Goal: Transaction & Acquisition: Purchase product/service

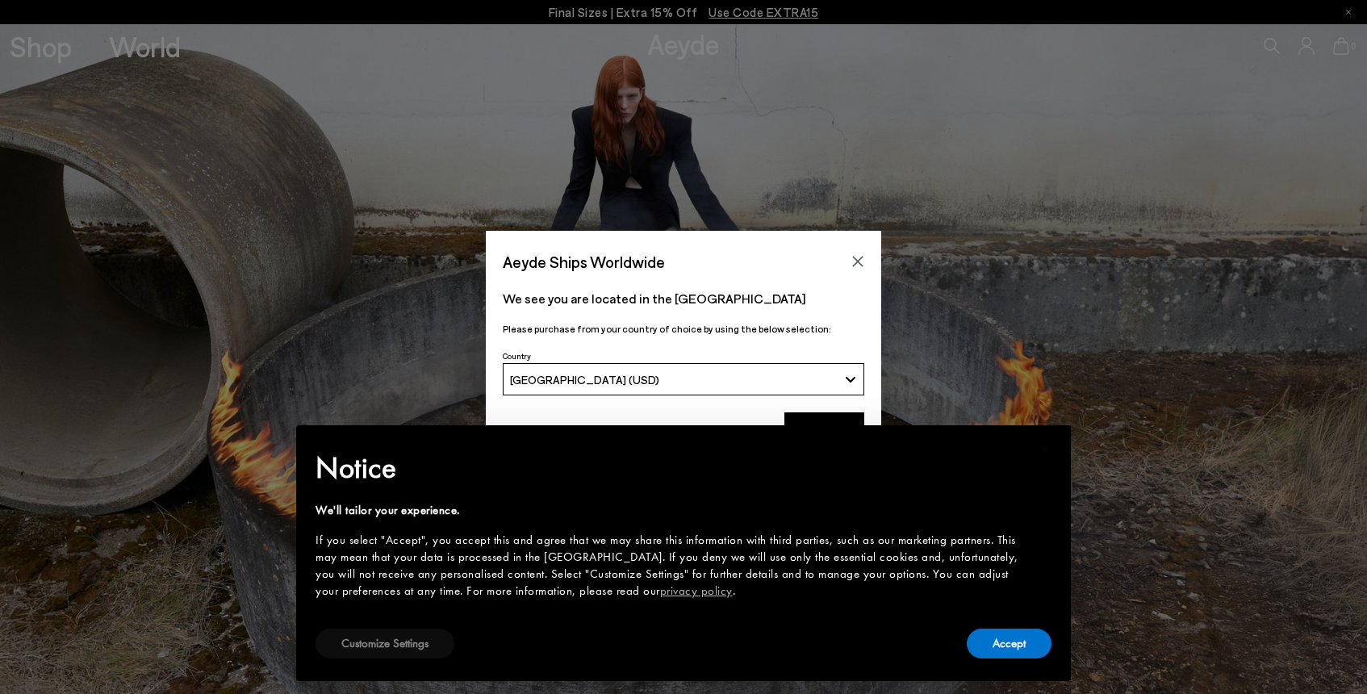
click at [409, 653] on button "Customize Settings" at bounding box center [385, 644] width 139 height 30
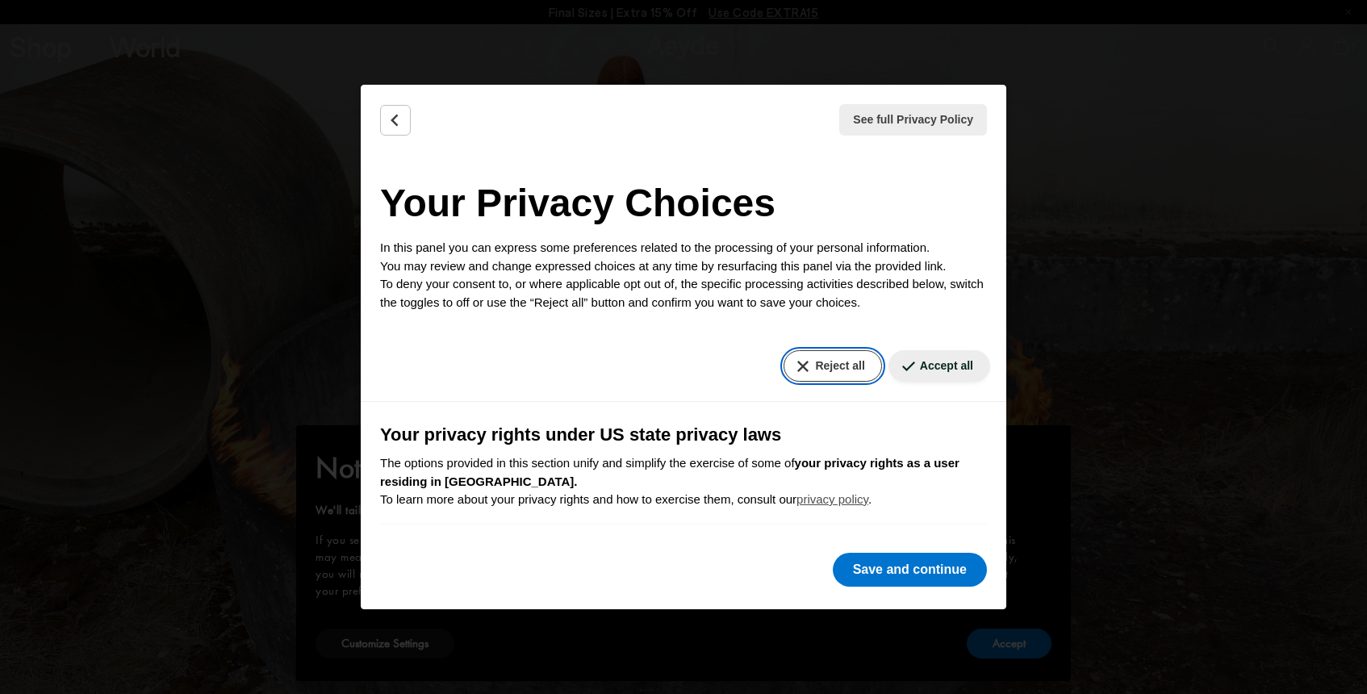
click at [828, 368] on button "Reject all" at bounding box center [833, 365] width 98 height 31
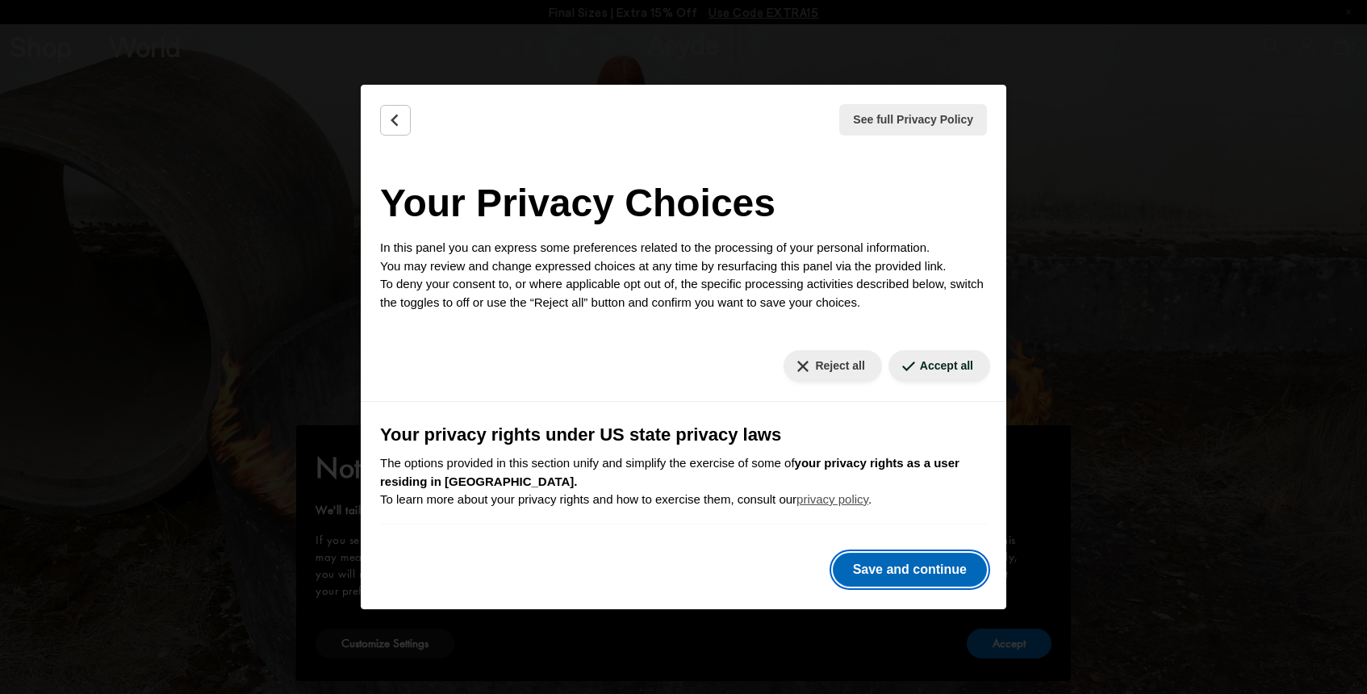
click at [909, 560] on button "Save and continue" at bounding box center [910, 570] width 154 height 34
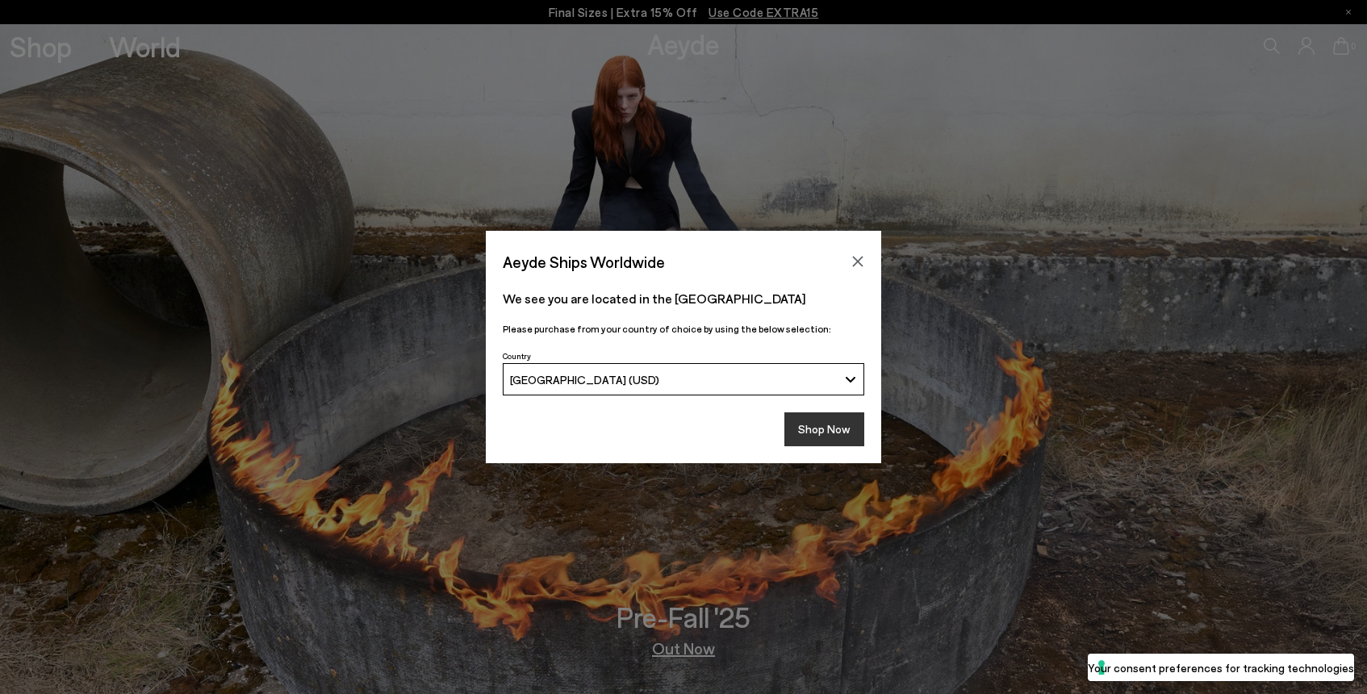
click at [825, 423] on button "Shop Now" at bounding box center [824, 429] width 80 height 34
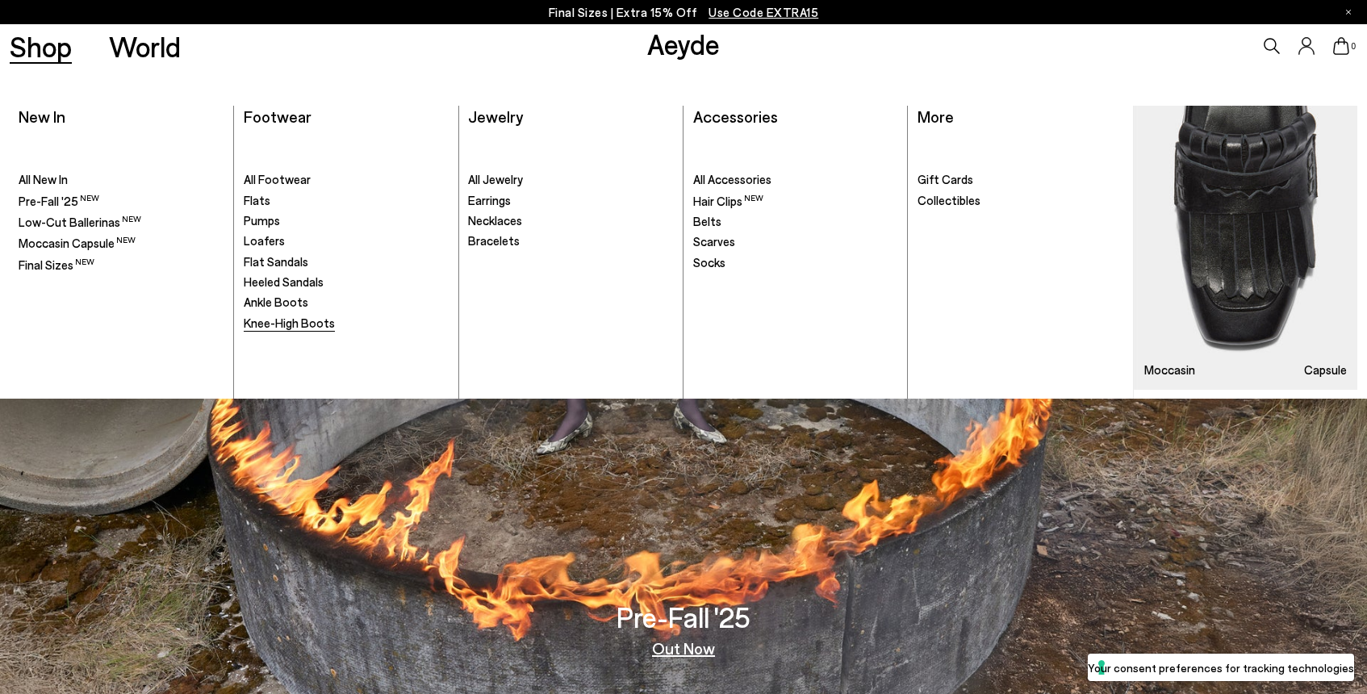
click at [287, 329] on span "Knee-High Boots" at bounding box center [289, 323] width 91 height 15
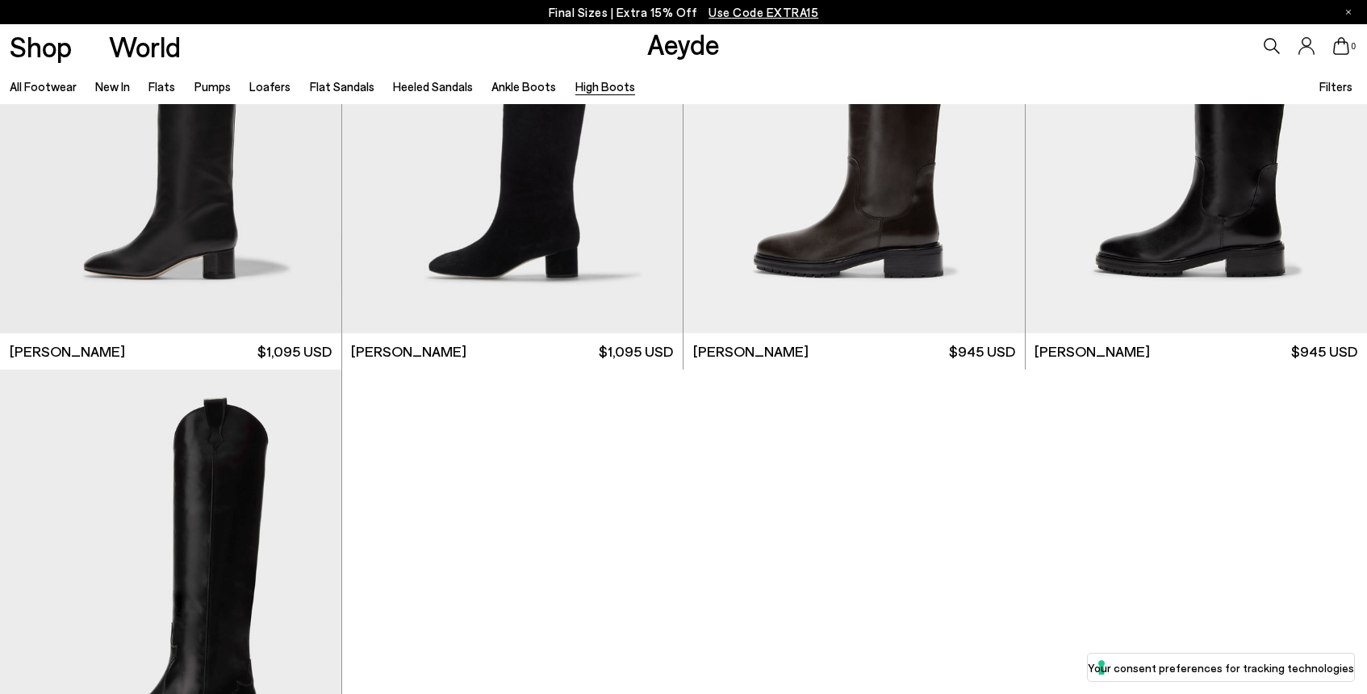
scroll to position [855, 0]
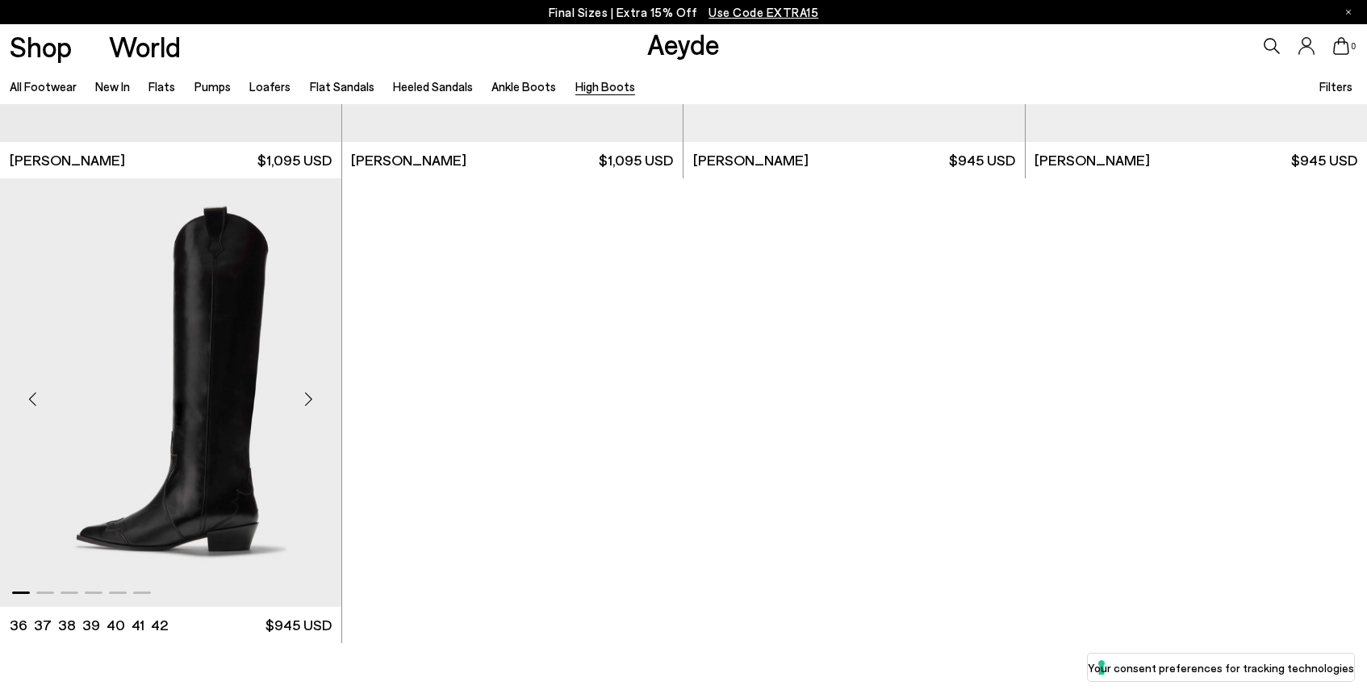
click at [308, 395] on div "Next slide" at bounding box center [309, 399] width 48 height 48
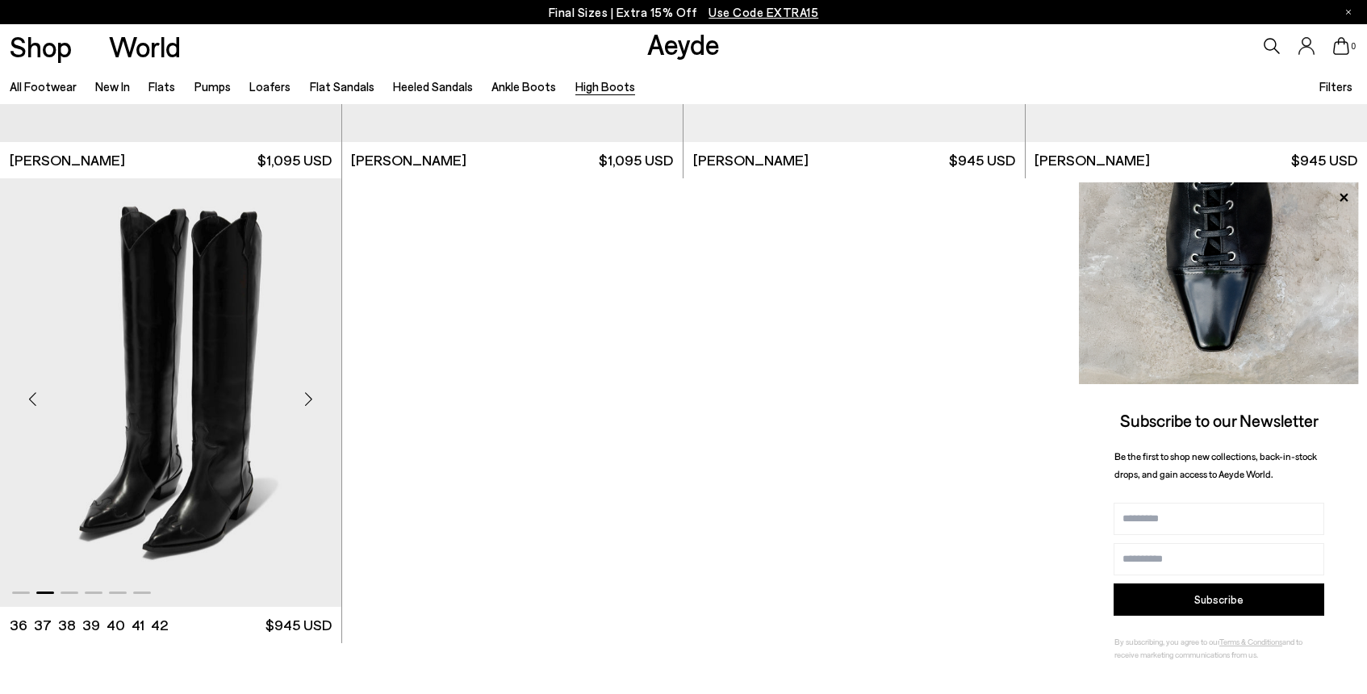
click at [231, 409] on img "2 / 6" at bounding box center [170, 392] width 341 height 428
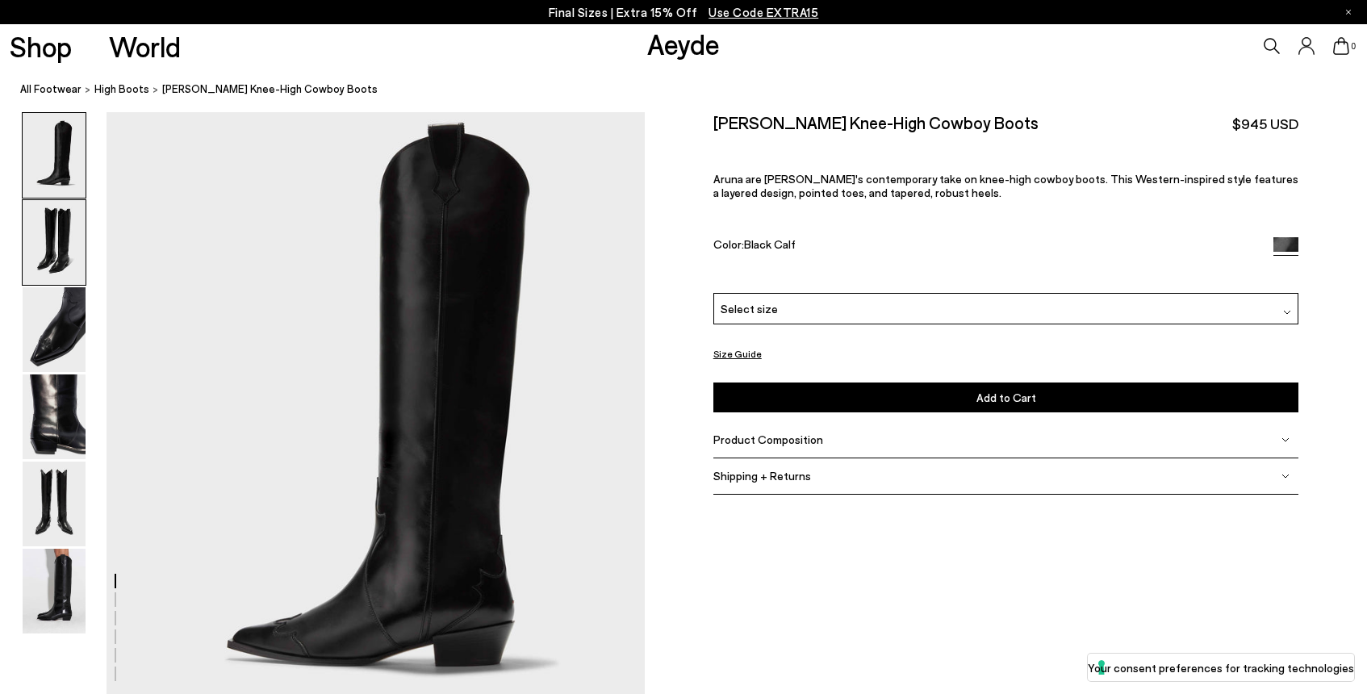
click at [61, 250] on img at bounding box center [54, 242] width 63 height 85
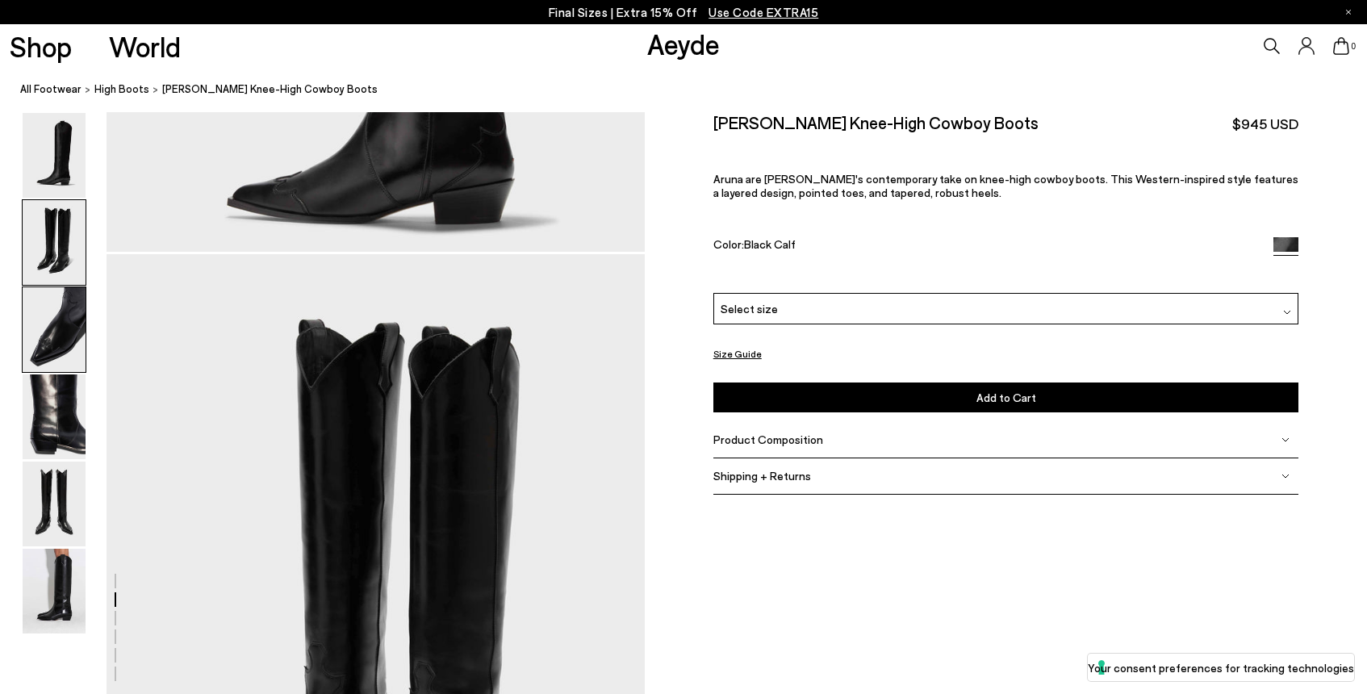
scroll to position [586, 0]
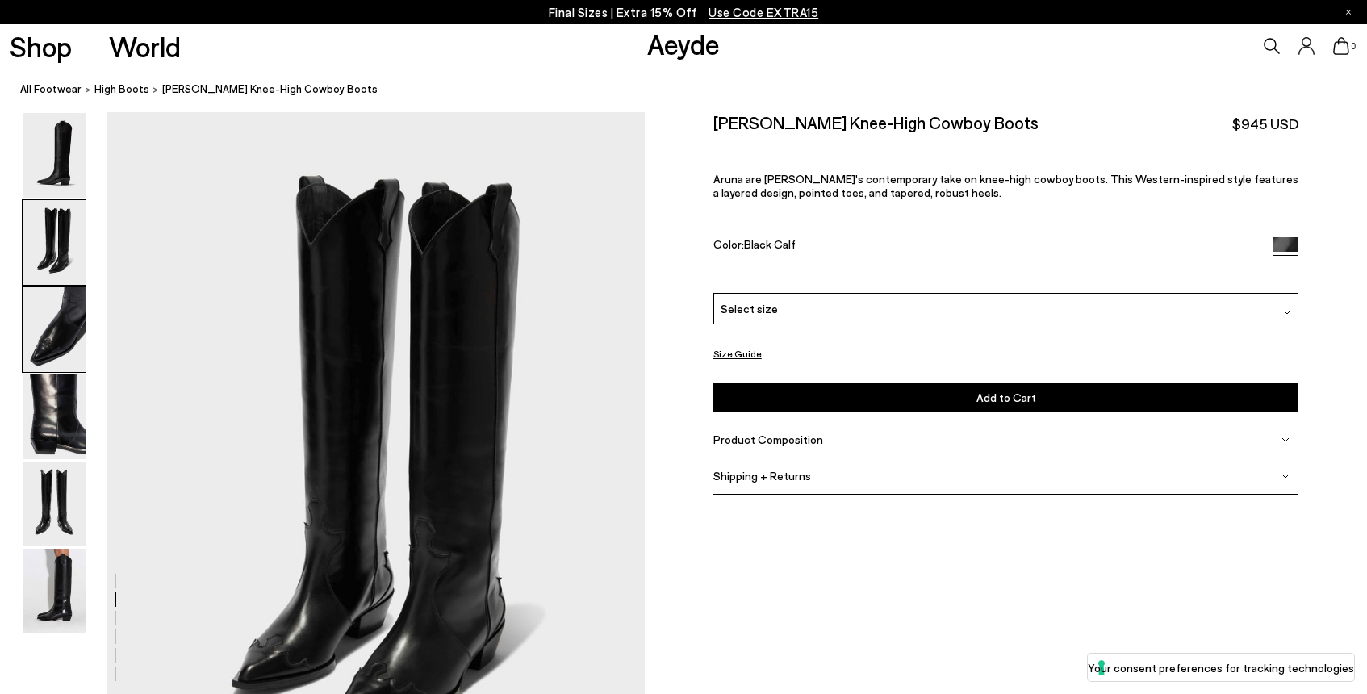
click at [53, 301] on img at bounding box center [54, 329] width 63 height 85
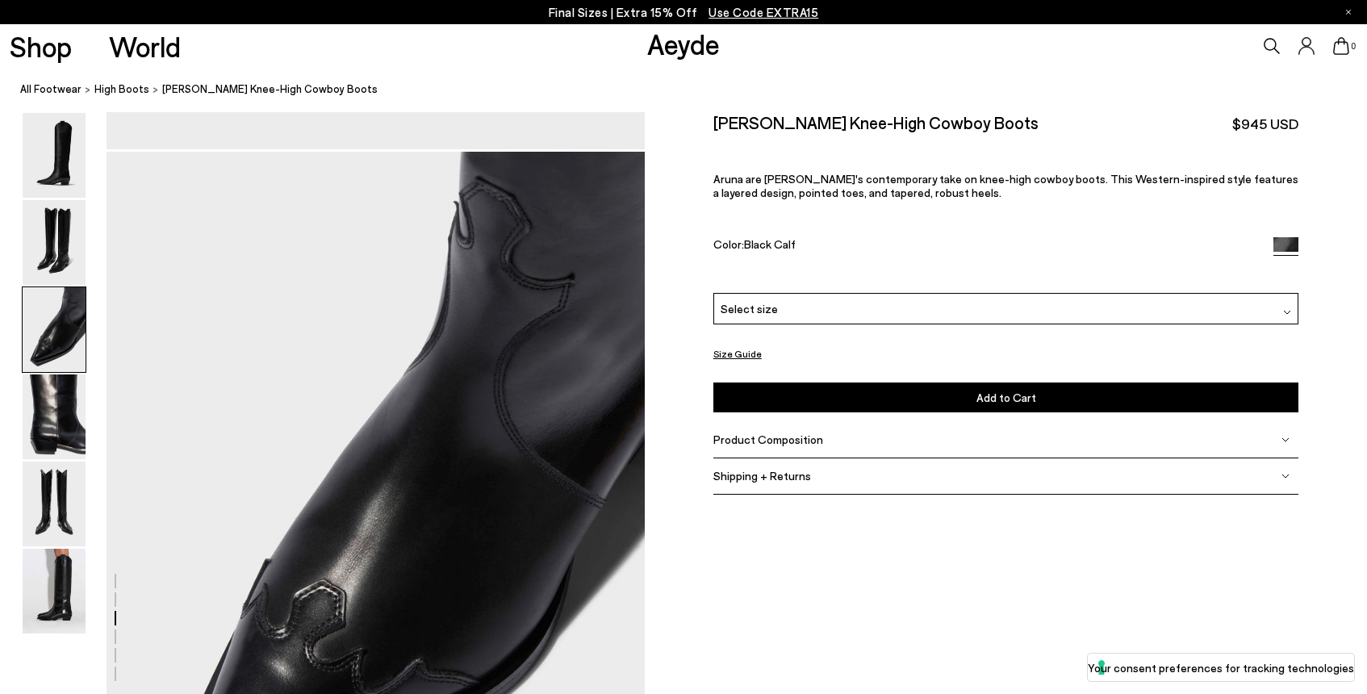
scroll to position [1306, 0]
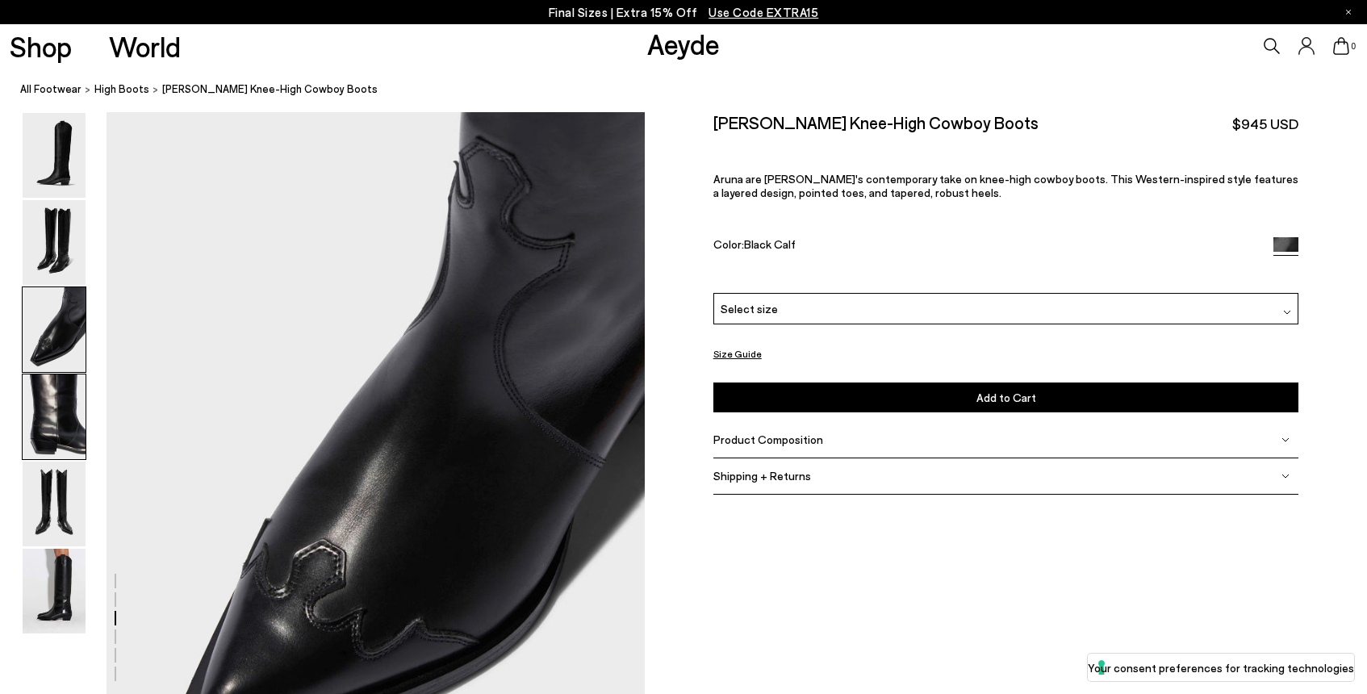
click at [48, 408] on img at bounding box center [54, 416] width 63 height 85
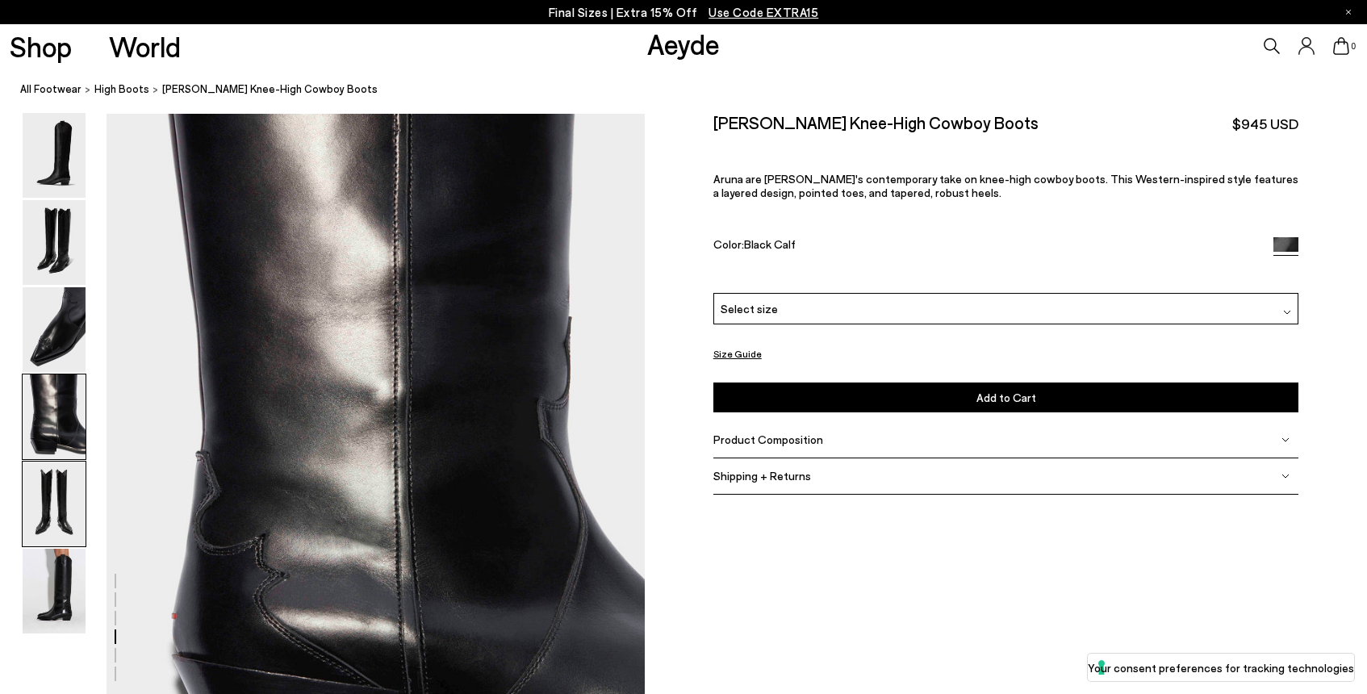
scroll to position [2026, 0]
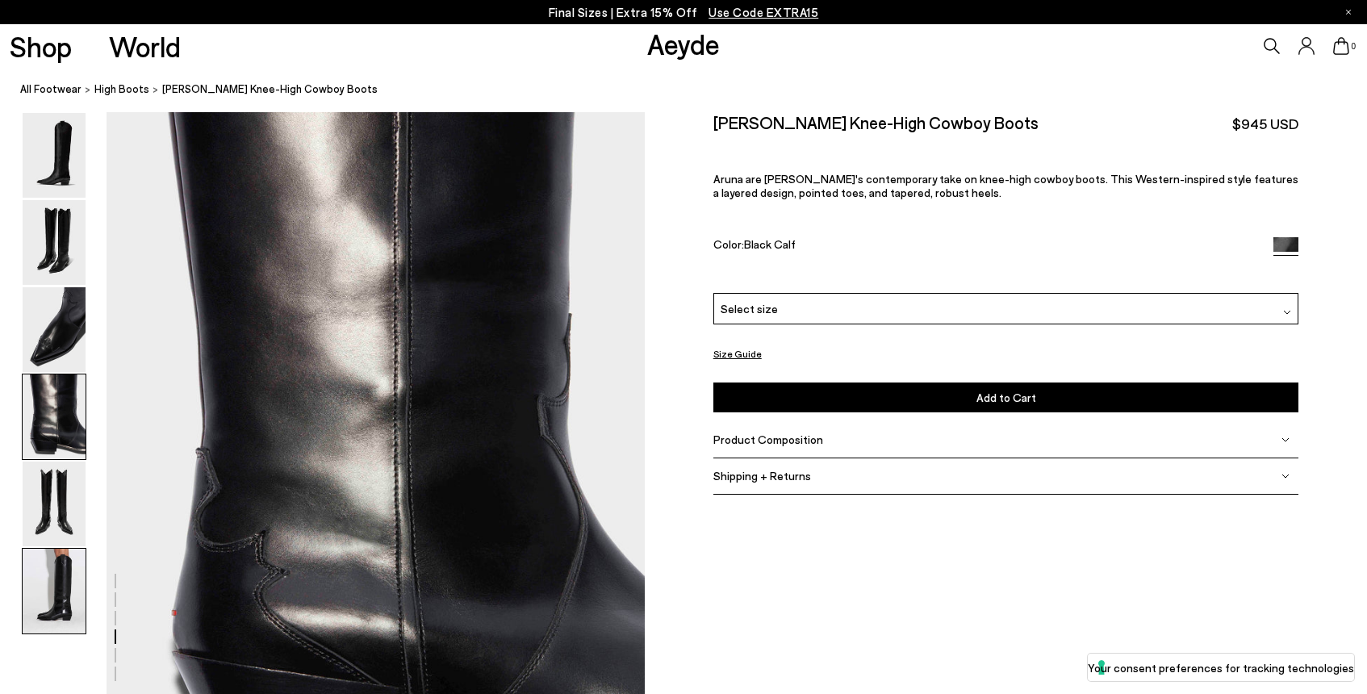
click at [55, 609] on img at bounding box center [54, 591] width 63 height 85
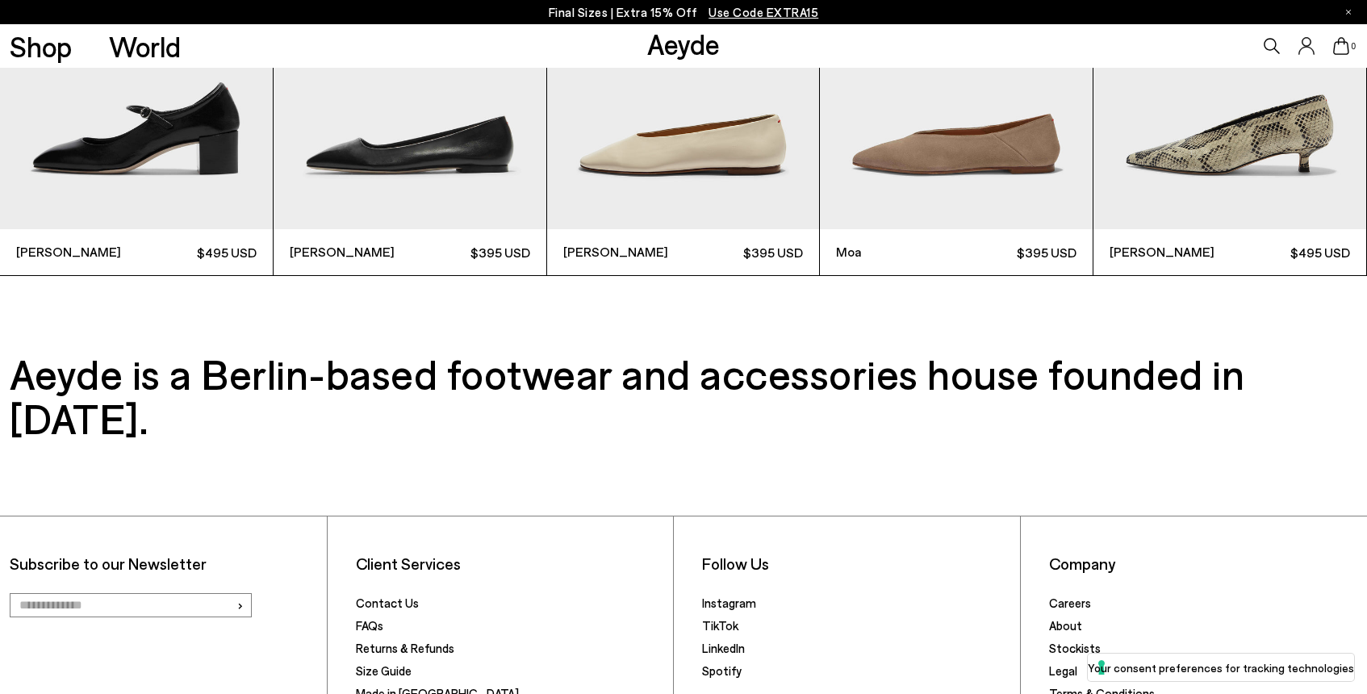
scroll to position [4555, 0]
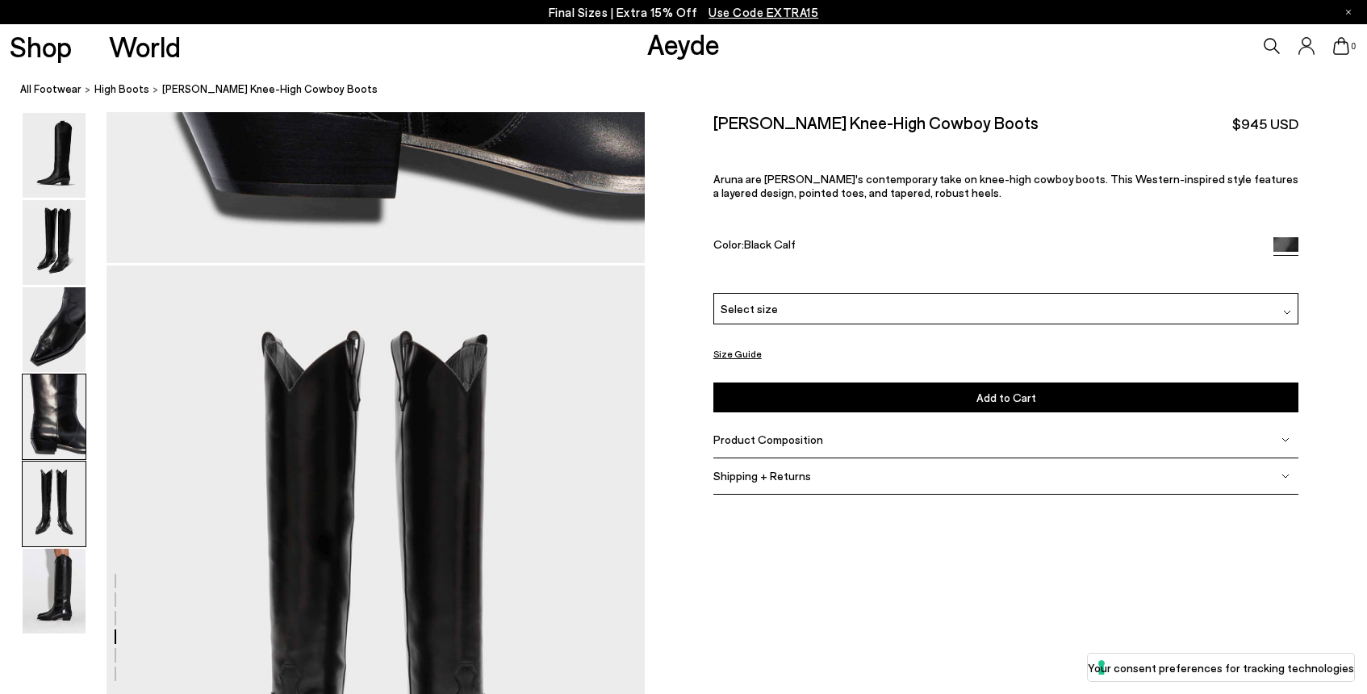
click at [62, 494] on img at bounding box center [54, 504] width 63 height 85
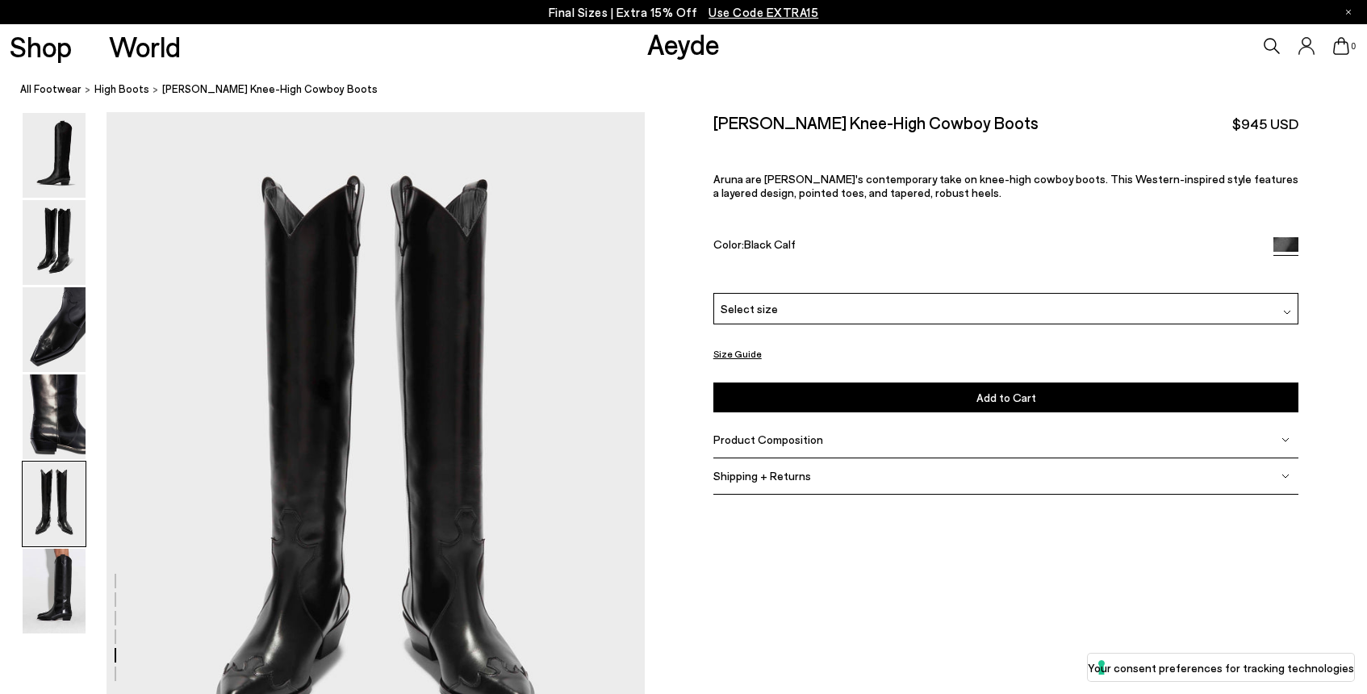
scroll to position [3002, 0]
